Goal: Complete application form: Complete application form

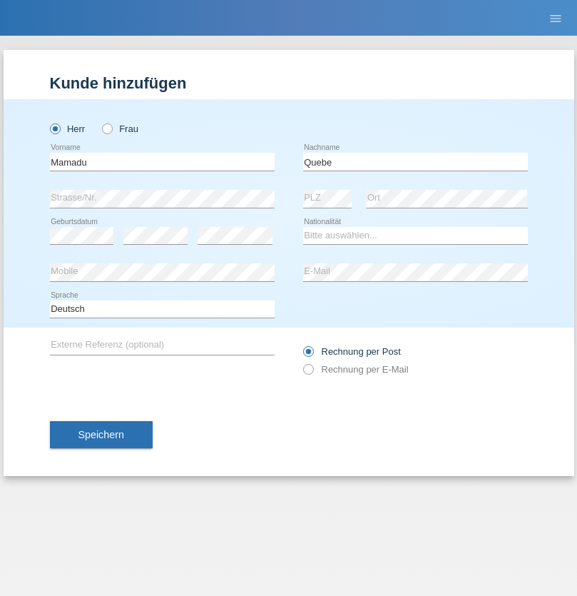
type input "[PERSON_NAME]"
select select "PT"
select select "C"
select select "18"
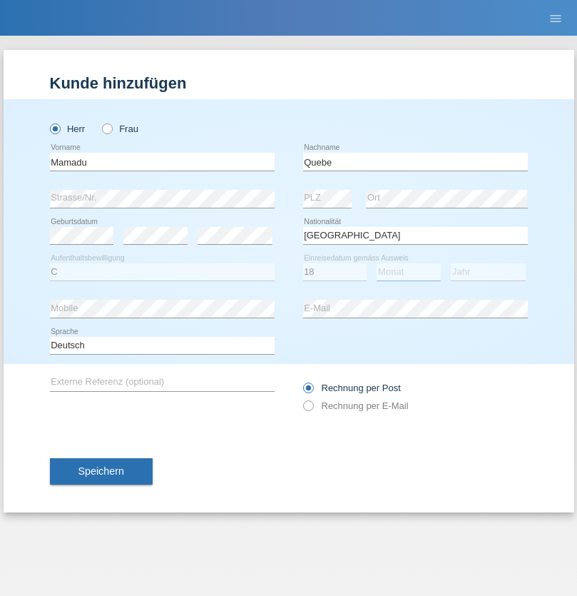
select select "07"
select select "1998"
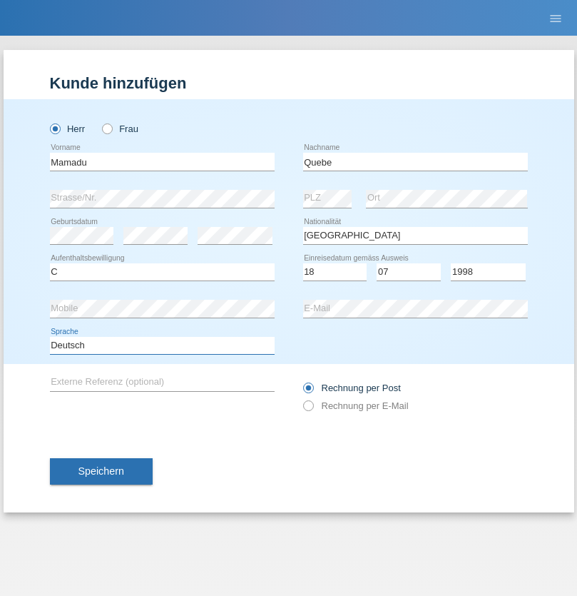
select select "en"
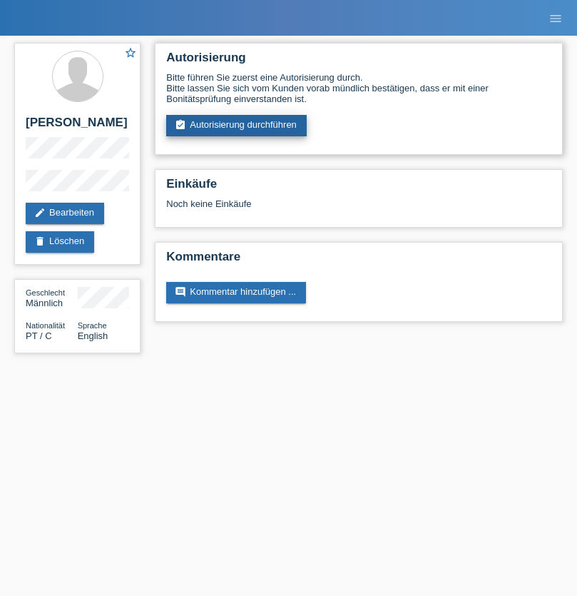
click at [237, 126] on link "assignment_turned_in Autorisierung durchführen" at bounding box center [236, 125] width 141 height 21
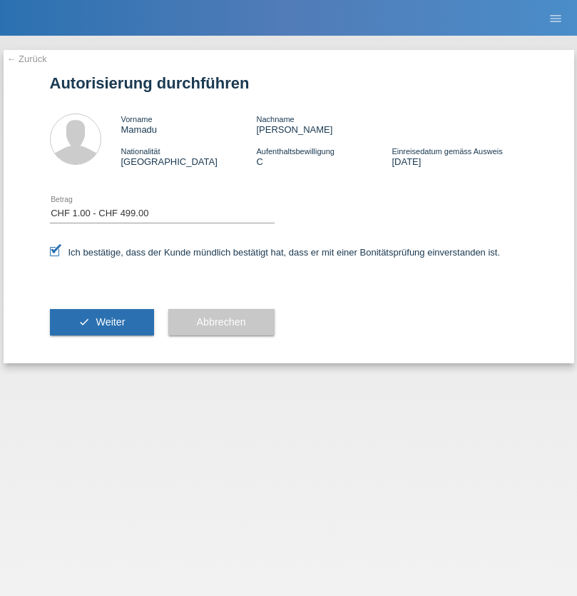
select select "1"
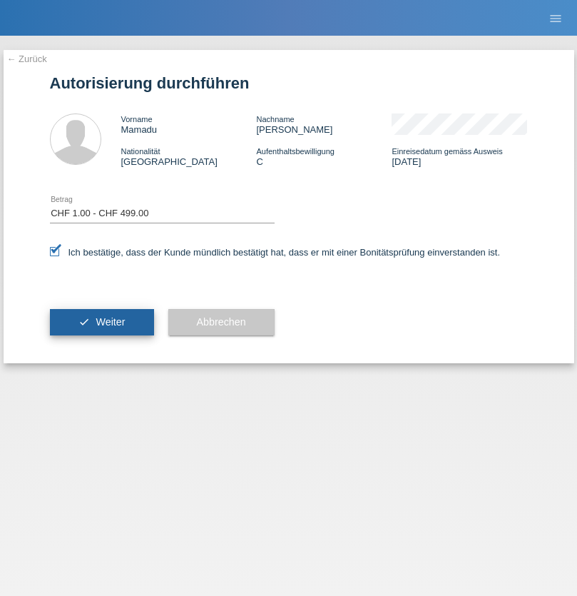
click at [101, 322] on span "Weiter" at bounding box center [110, 321] width 29 height 11
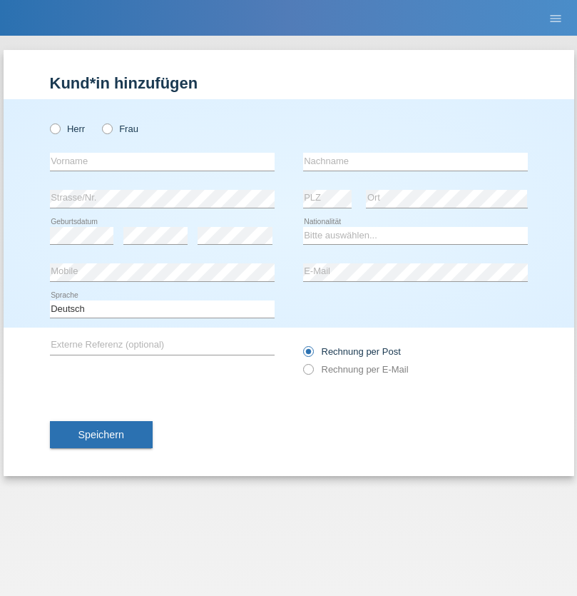
radio input "true"
click at [162, 161] on input "text" at bounding box center [162, 162] width 225 height 18
type input "kelmendi"
click at [415, 161] on input "text" at bounding box center [415, 162] width 225 height 18
type input "Edona"
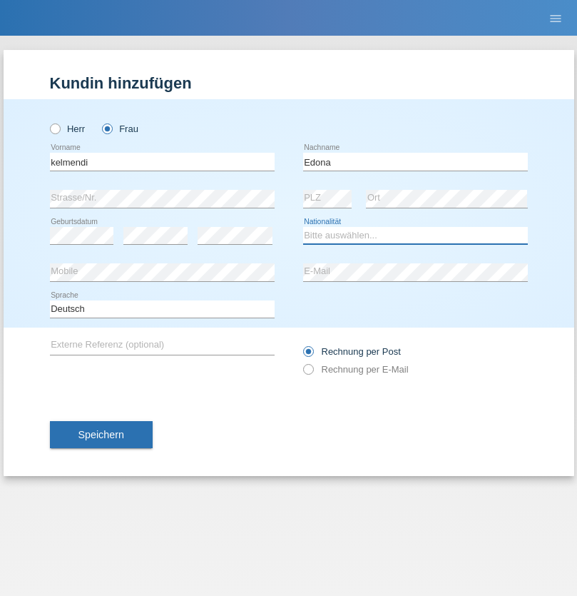
select select "XK"
select select "C"
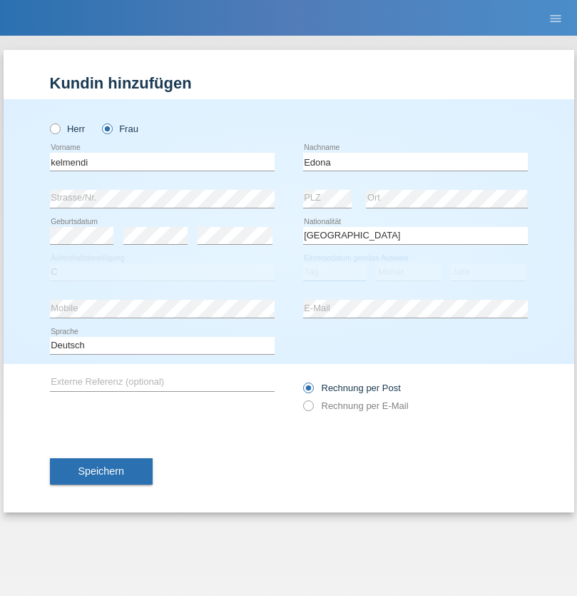
select select "22"
select select "09"
select select "2021"
